Goal: Check status: Check status

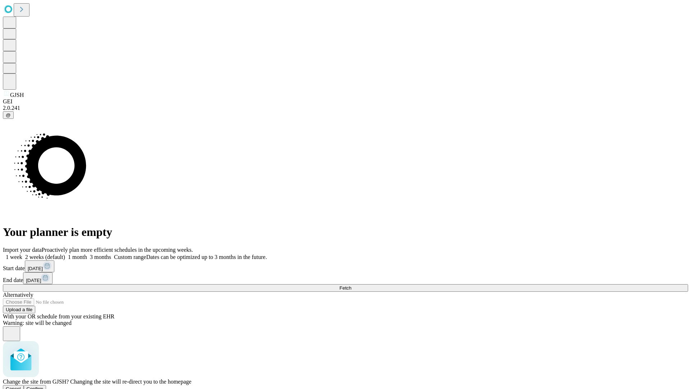
click at [44, 386] on span "Confirm" at bounding box center [35, 388] width 17 height 5
click at [22, 254] on label "1 week" at bounding box center [12, 257] width 19 height 6
click at [351, 285] on span "Fetch" at bounding box center [345, 287] width 12 height 5
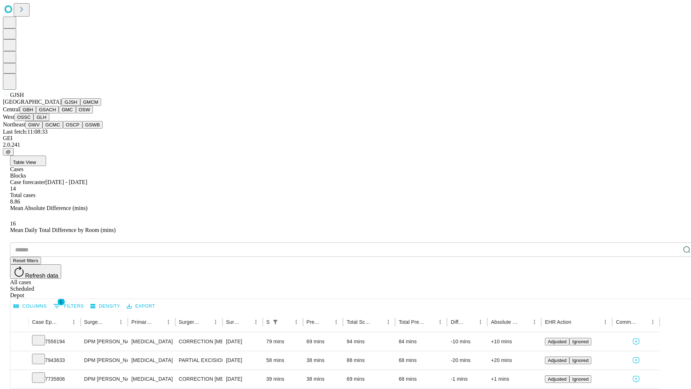
click at [80, 106] on button "GMCM" at bounding box center [90, 102] width 21 height 8
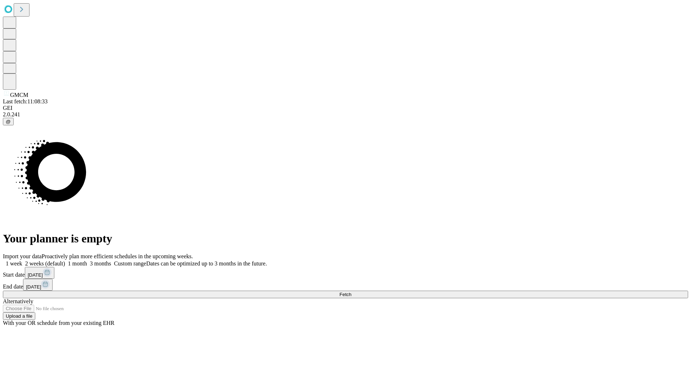
click at [22, 260] on label "1 week" at bounding box center [12, 263] width 19 height 6
click at [351, 292] on span "Fetch" at bounding box center [345, 294] width 12 height 5
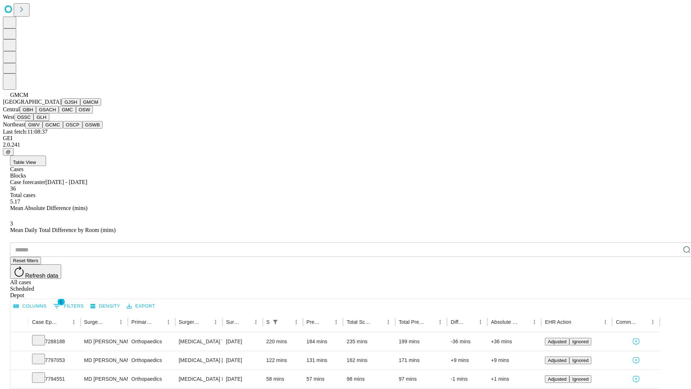
click at [36, 113] on button "GBH" at bounding box center [28, 110] width 16 height 8
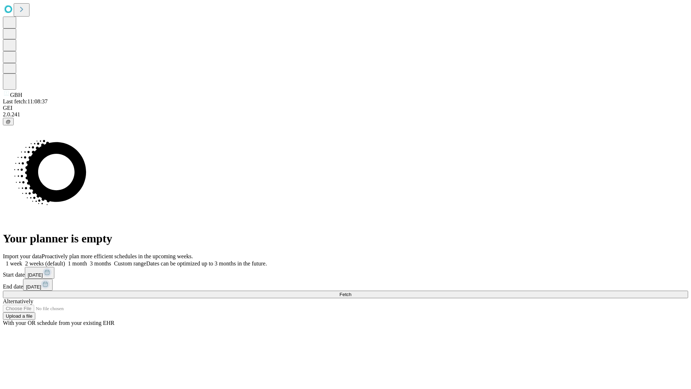
click at [22, 260] on label "1 week" at bounding box center [12, 263] width 19 height 6
click at [351, 292] on span "Fetch" at bounding box center [345, 294] width 12 height 5
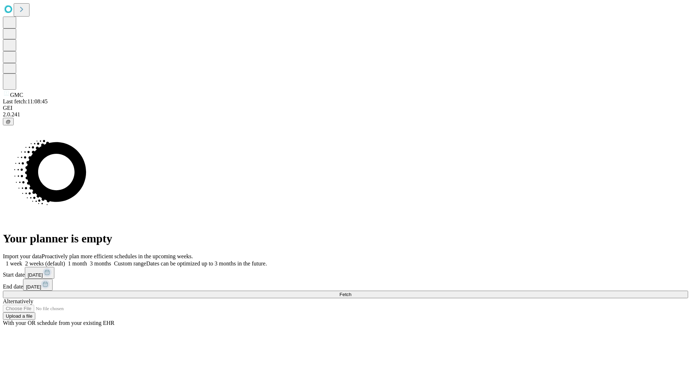
click at [22, 260] on label "1 week" at bounding box center [12, 263] width 19 height 6
click at [351, 292] on span "Fetch" at bounding box center [345, 294] width 12 height 5
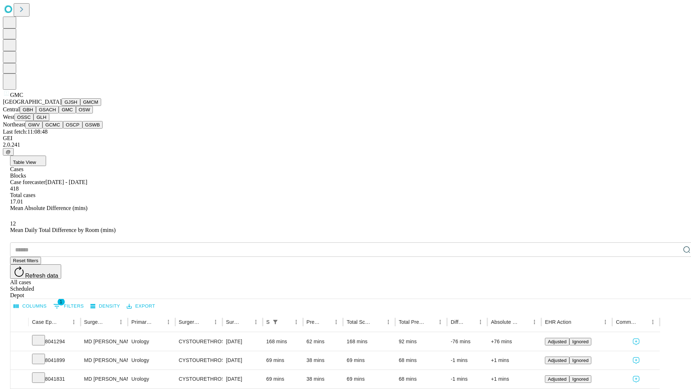
click at [76, 113] on button "OSW" at bounding box center [84, 110] width 17 height 8
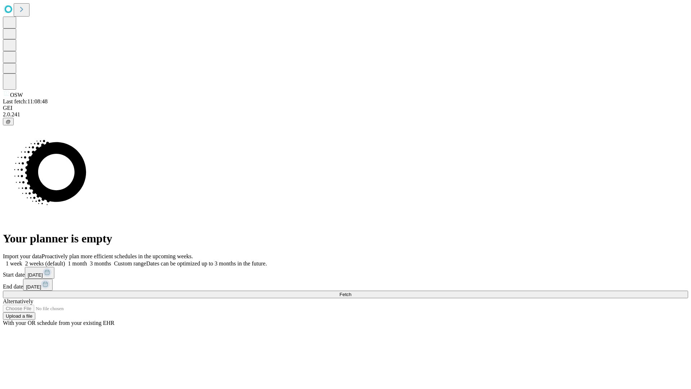
click at [22, 260] on label "1 week" at bounding box center [12, 263] width 19 height 6
click at [351, 292] on span "Fetch" at bounding box center [345, 294] width 12 height 5
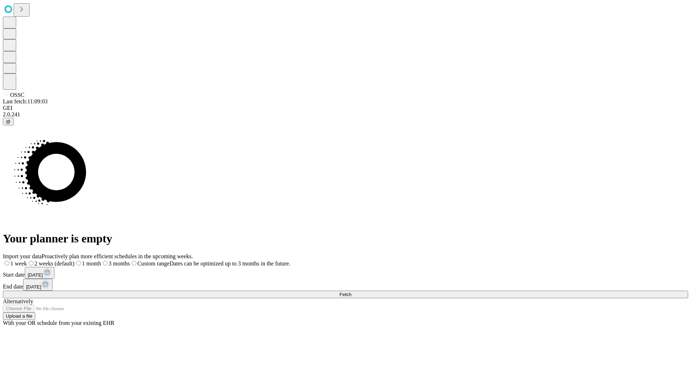
click at [351, 292] on span "Fetch" at bounding box center [345, 294] width 12 height 5
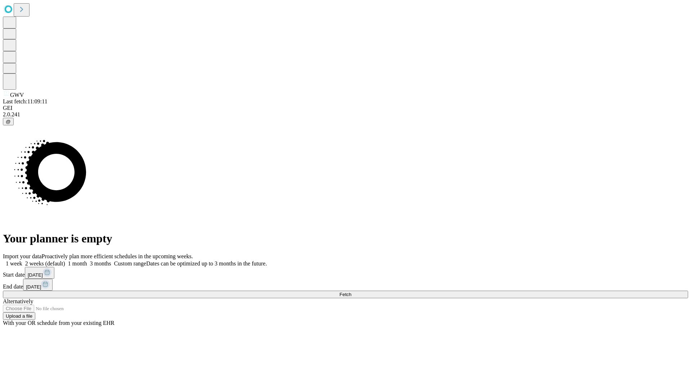
click at [22, 260] on label "1 week" at bounding box center [12, 263] width 19 height 6
click at [351, 292] on span "Fetch" at bounding box center [345, 294] width 12 height 5
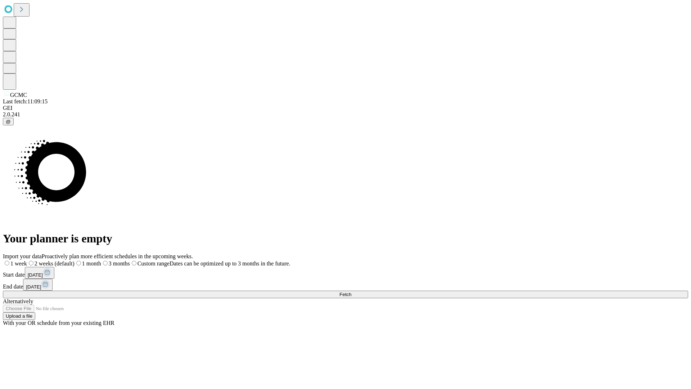
click at [27, 260] on label "1 week" at bounding box center [15, 263] width 24 height 6
click at [351, 292] on span "Fetch" at bounding box center [345, 294] width 12 height 5
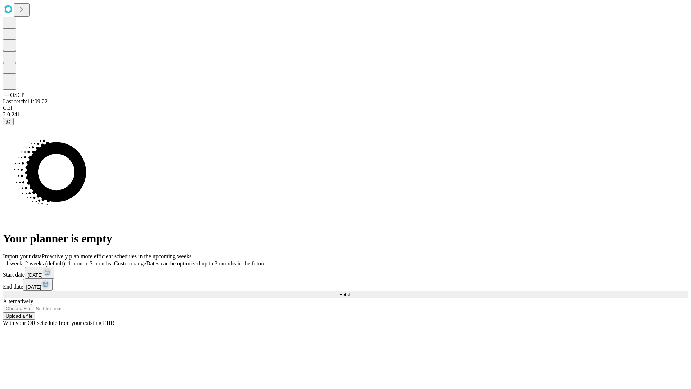
click at [22, 260] on label "1 week" at bounding box center [12, 263] width 19 height 6
click at [351, 292] on span "Fetch" at bounding box center [345, 294] width 12 height 5
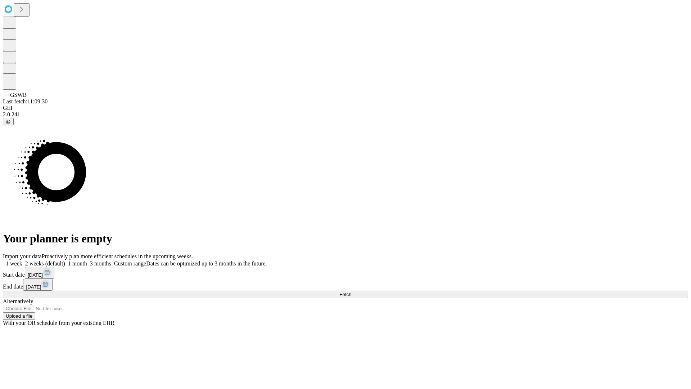
click at [22, 260] on label "1 week" at bounding box center [12, 263] width 19 height 6
click at [351, 292] on span "Fetch" at bounding box center [345, 294] width 12 height 5
